Goal: Task Accomplishment & Management: Use online tool/utility

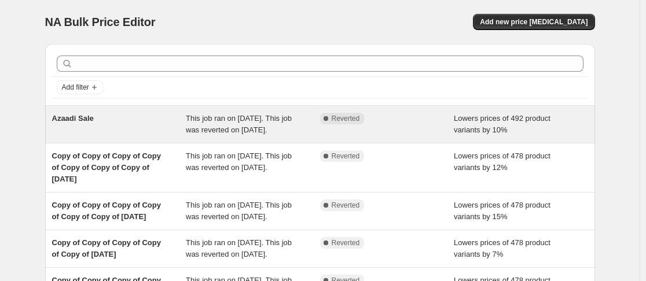
click at [297, 124] on div "This job ran on August 1, 2025. This job was reverted on August 31, 2025." at bounding box center [253, 124] width 134 height 23
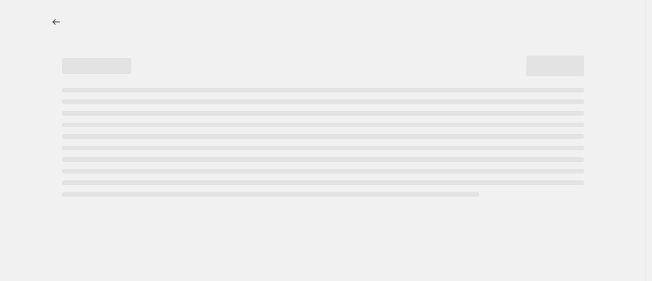
select select "percentage"
select select "no_change"
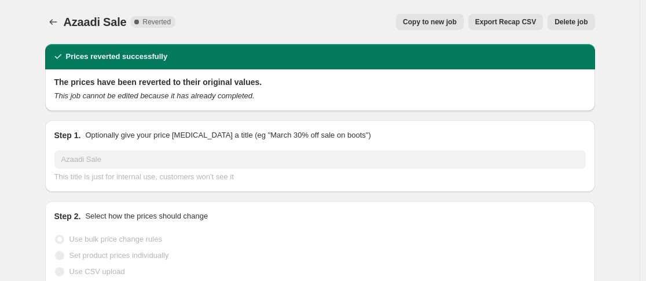
click at [449, 25] on span "Copy to new job" at bounding box center [430, 21] width 54 height 9
select select "percentage"
select select "no_change"
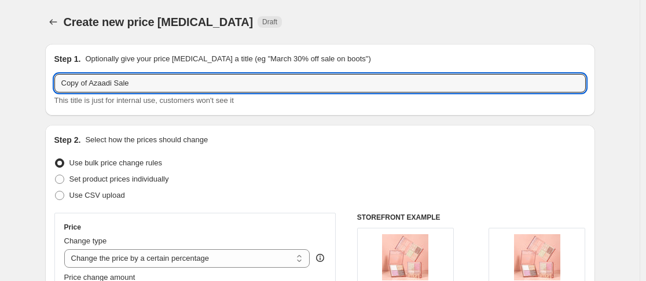
drag, startPoint x: 153, startPoint y: 87, endPoint x: 51, endPoint y: 89, distance: 101.9
click at [51, 89] on div "Step 1. Optionally give your price change job a title (eg "March 30% off sale o…" at bounding box center [320, 80] width 550 height 72
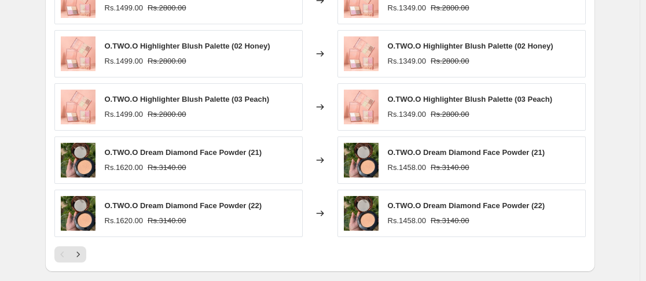
scroll to position [944, 0]
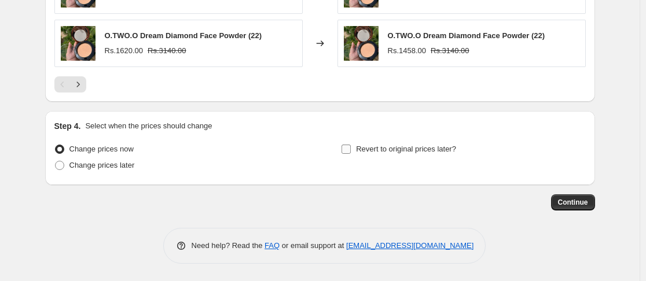
type input "Sixer Discount"
click at [350, 147] on input "Revert to original prices later?" at bounding box center [346, 149] width 9 height 9
checkbox input "true"
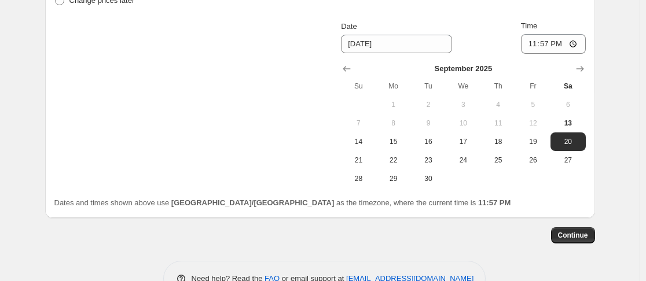
scroll to position [1107, 0]
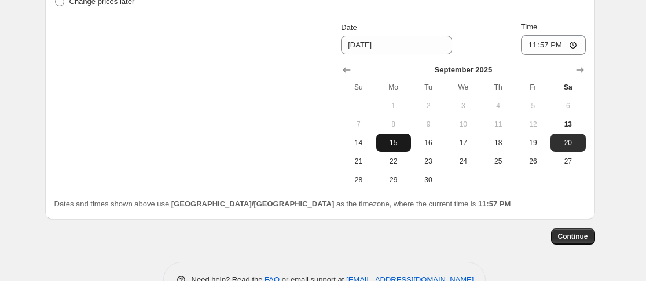
click at [394, 143] on span "15" at bounding box center [393, 142] width 25 height 9
type input "9/15/2025"
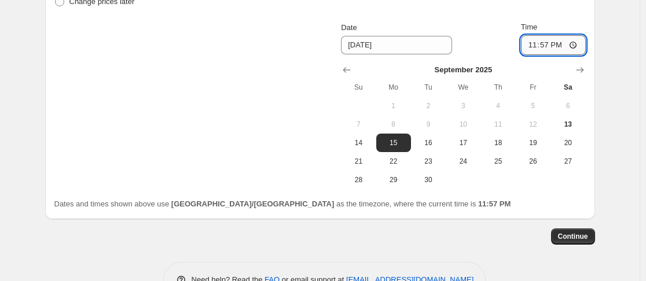
click at [536, 45] on input "23:57" at bounding box center [553, 45] width 65 height 20
type input "00:00"
click at [270, 116] on div "Change prices now Change prices later Revert to original prices later? Date 9/1…" at bounding box center [320, 83] width 532 height 212
click at [577, 233] on span "Continue" at bounding box center [573, 236] width 30 height 9
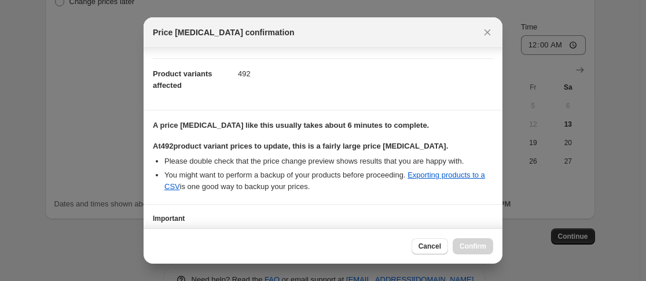
scroll to position [210, 0]
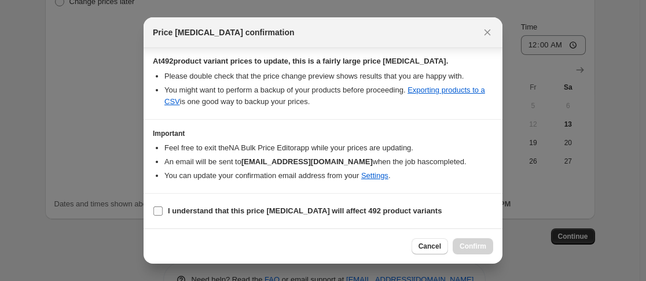
click at [158, 212] on input "I understand that this price change job will affect 492 product variants" at bounding box center [157, 211] width 9 height 9
checkbox input "true"
click at [483, 251] on button "Confirm" at bounding box center [473, 247] width 41 height 16
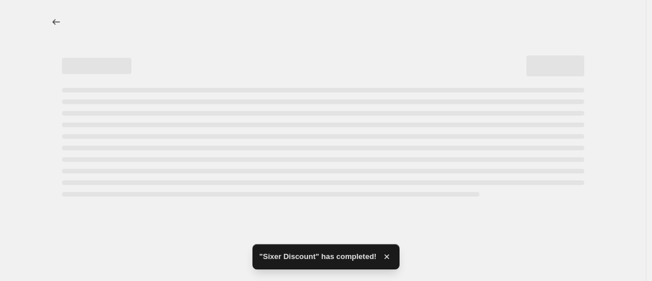
select select "percentage"
select select "no_change"
